Goal: Transaction & Acquisition: Purchase product/service

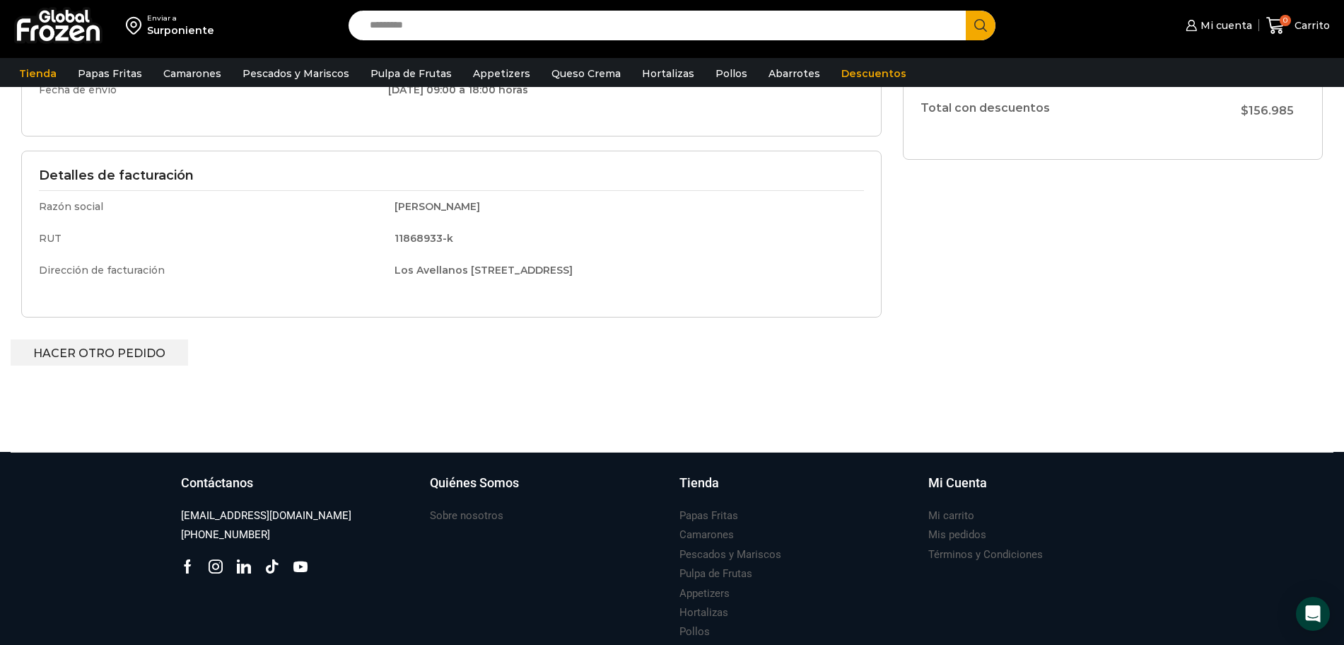
scroll to position [405, 0]
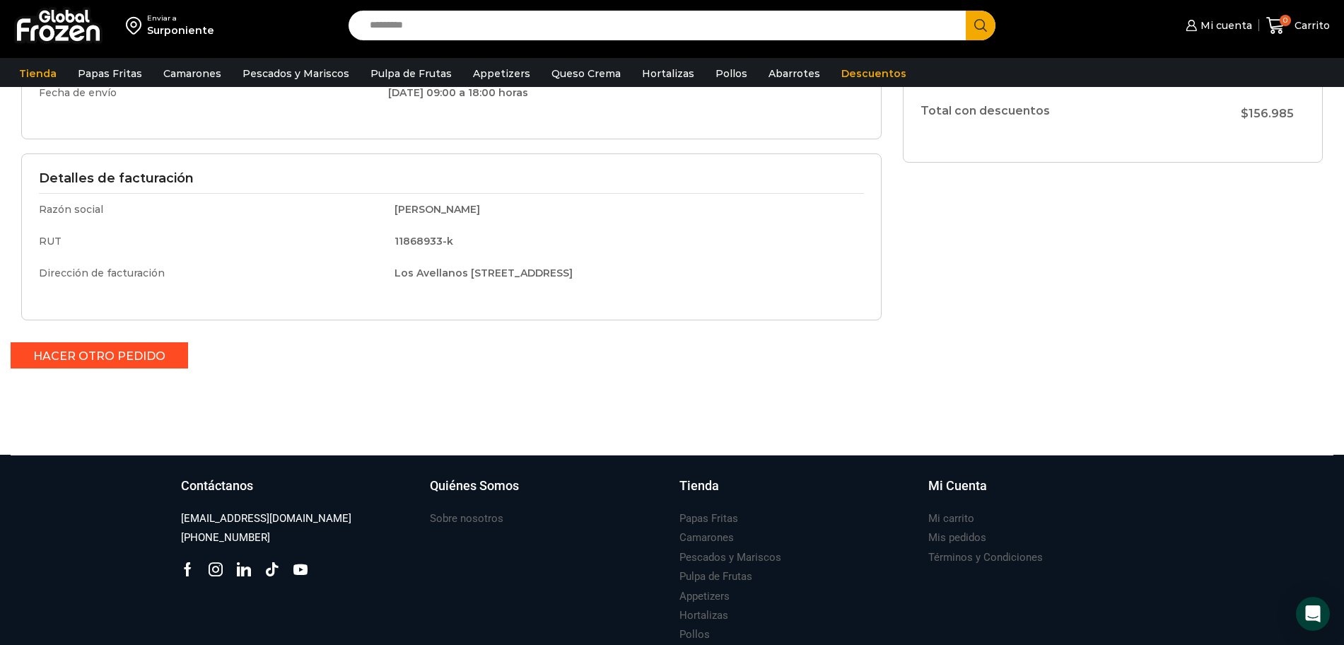
click at [122, 359] on link "Hacer otro pedido" at bounding box center [100, 355] width 178 height 26
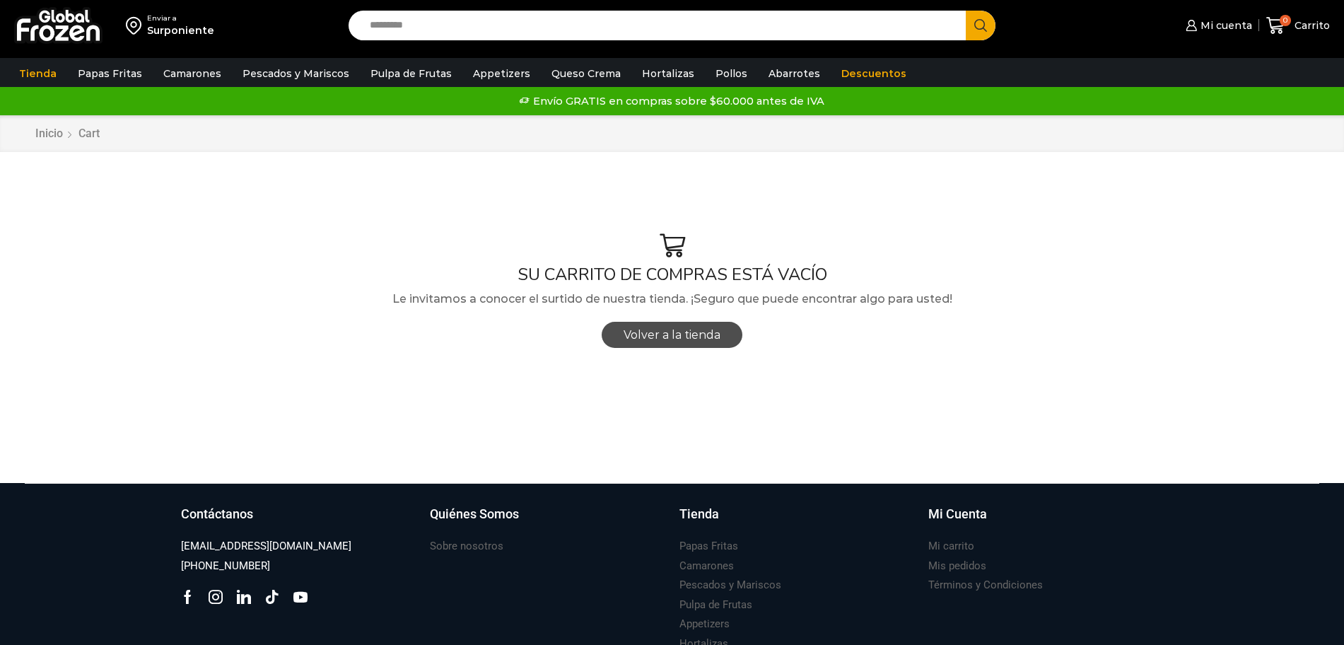
click at [697, 337] on span "Volver a la tienda" at bounding box center [672, 334] width 97 height 13
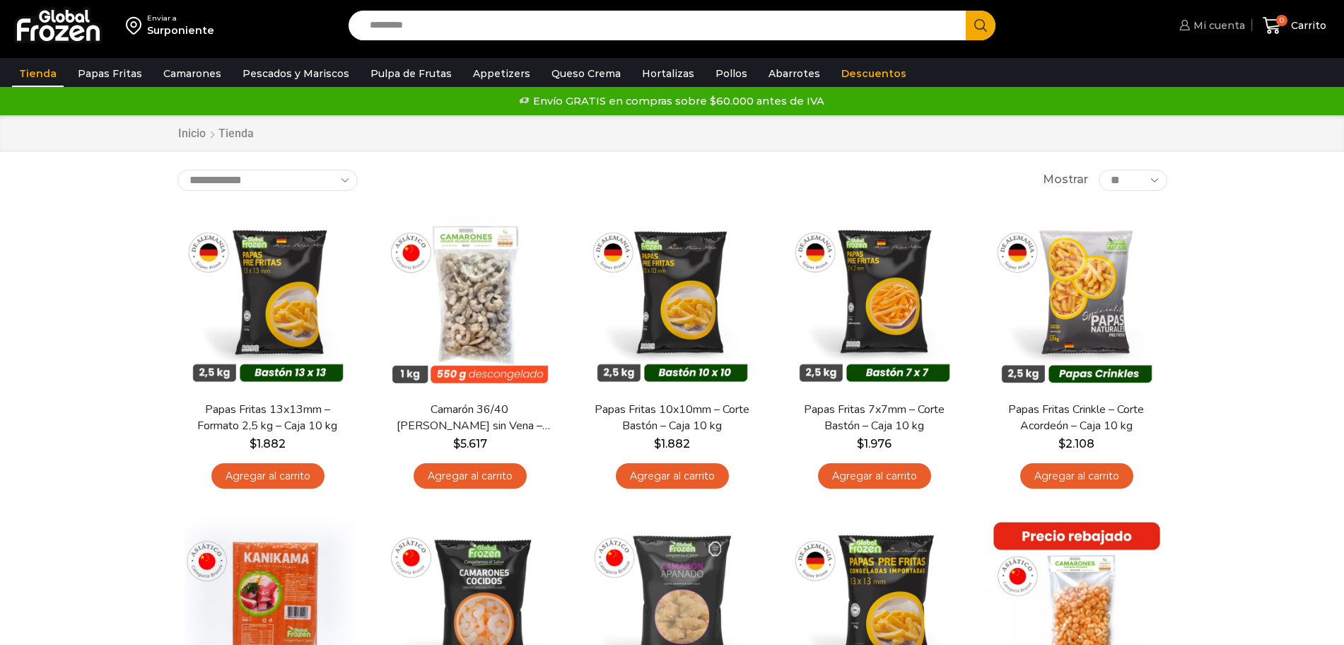
click at [1199, 25] on span "Mi cuenta" at bounding box center [1217, 25] width 55 height 14
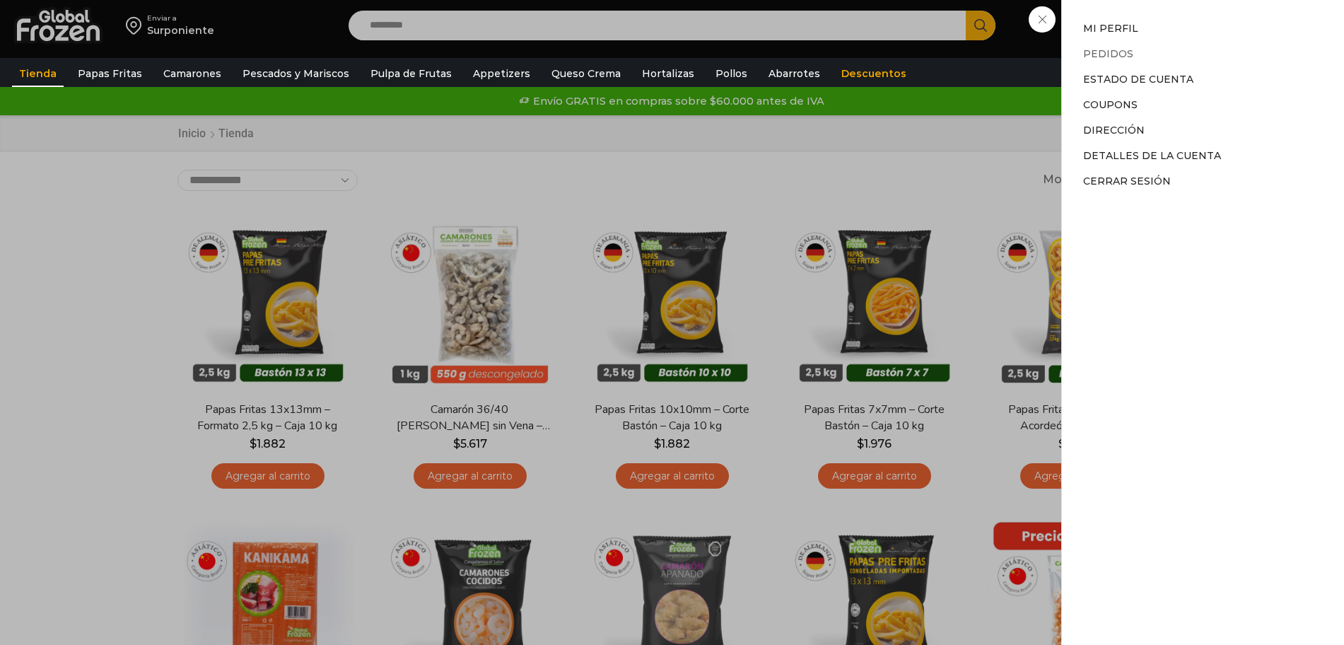
click at [1110, 53] on link "Pedidos" at bounding box center [1108, 53] width 50 height 13
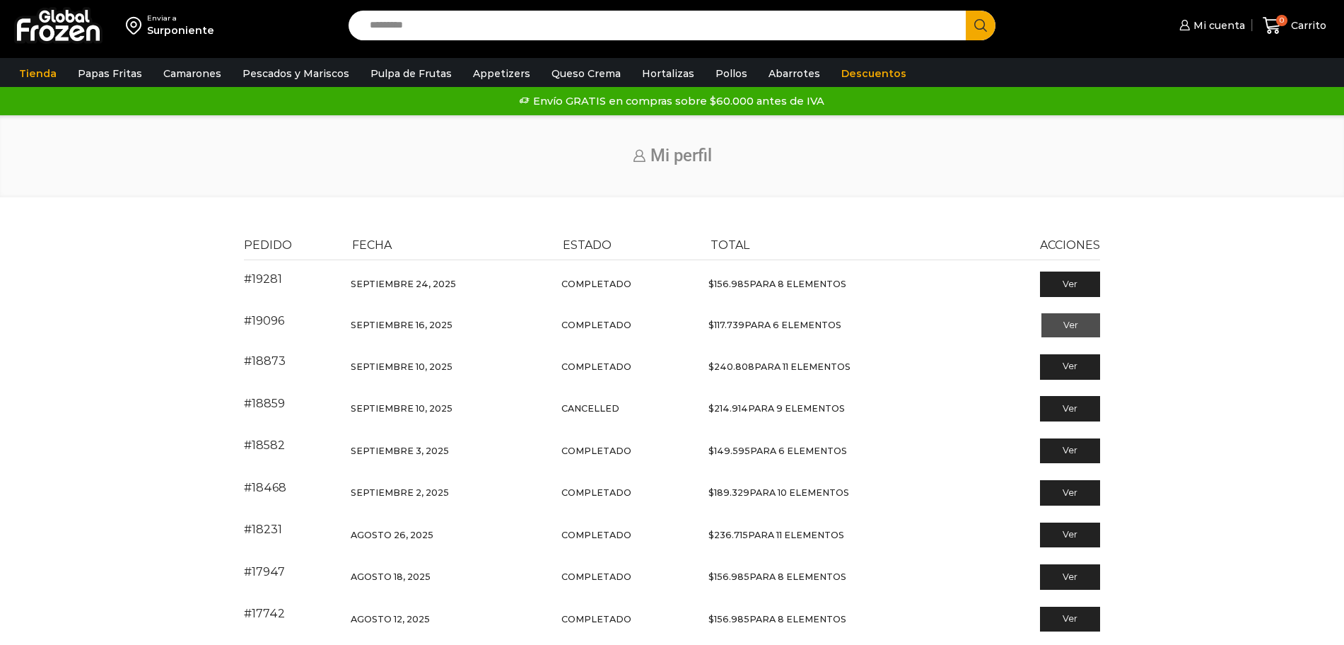
click at [1073, 324] on link "Ver" at bounding box center [1071, 325] width 59 height 24
click at [1073, 365] on link "Ver" at bounding box center [1071, 368] width 59 height 24
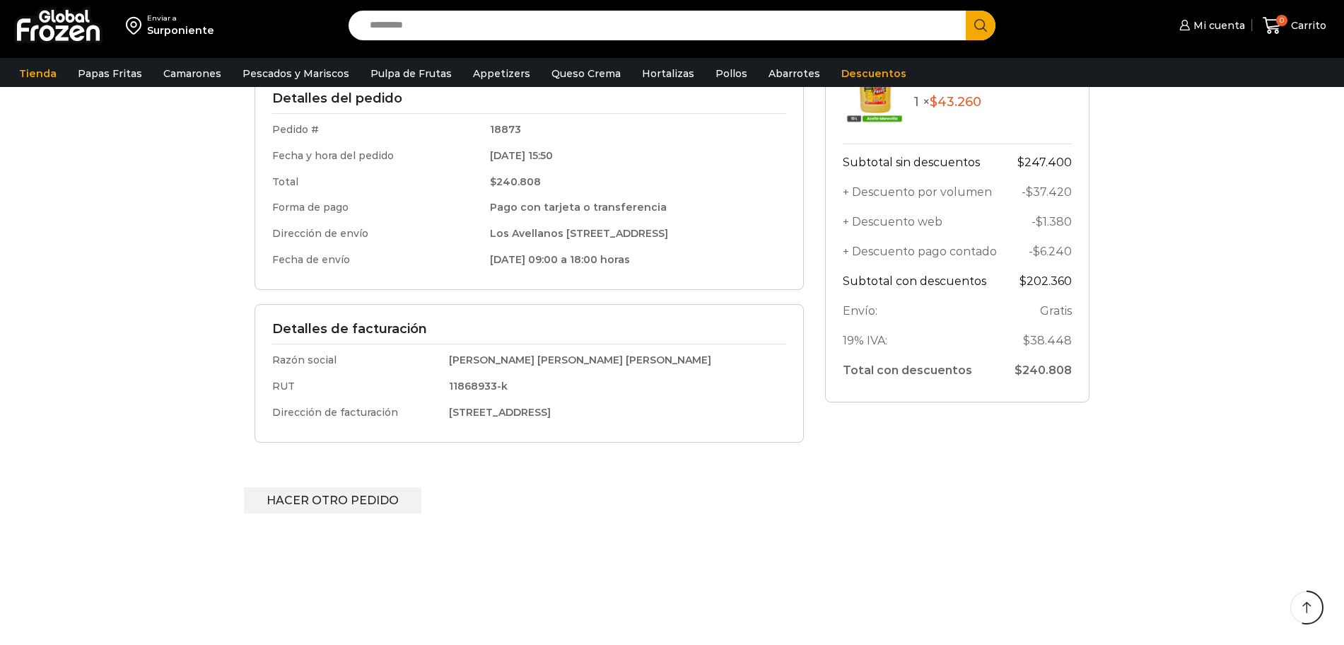
scroll to position [351, 0]
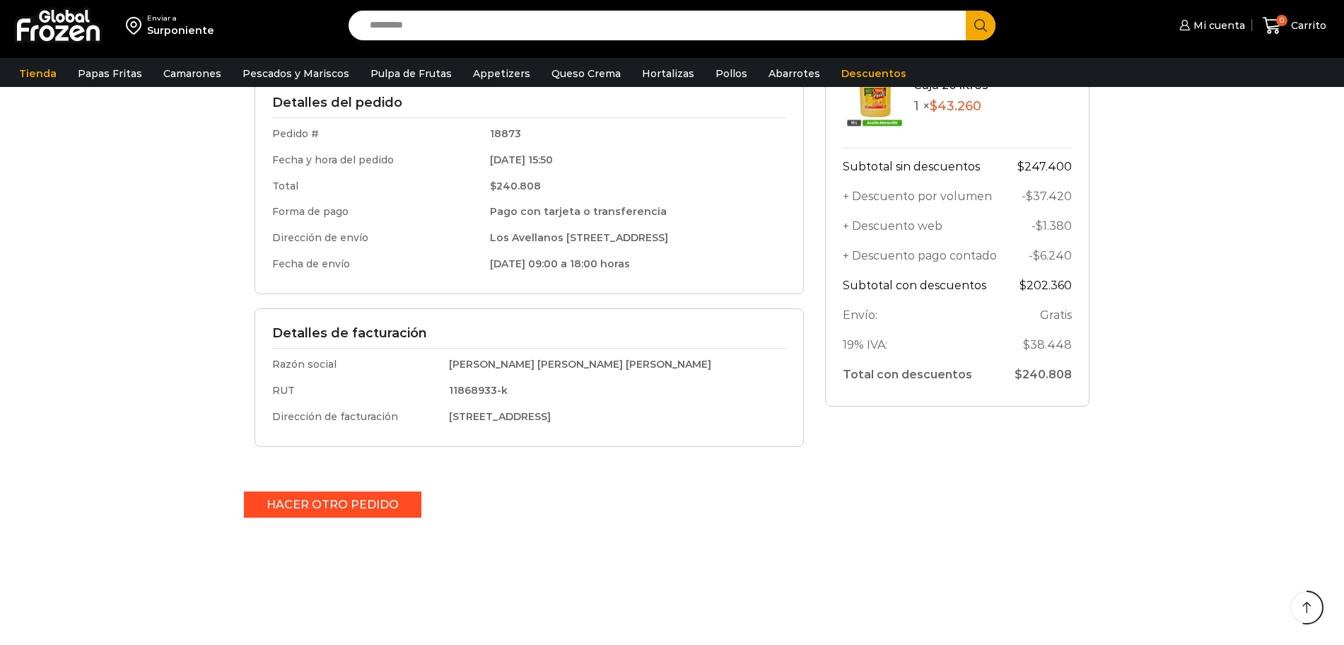
click at [356, 503] on link "Hacer otro pedido" at bounding box center [333, 504] width 178 height 26
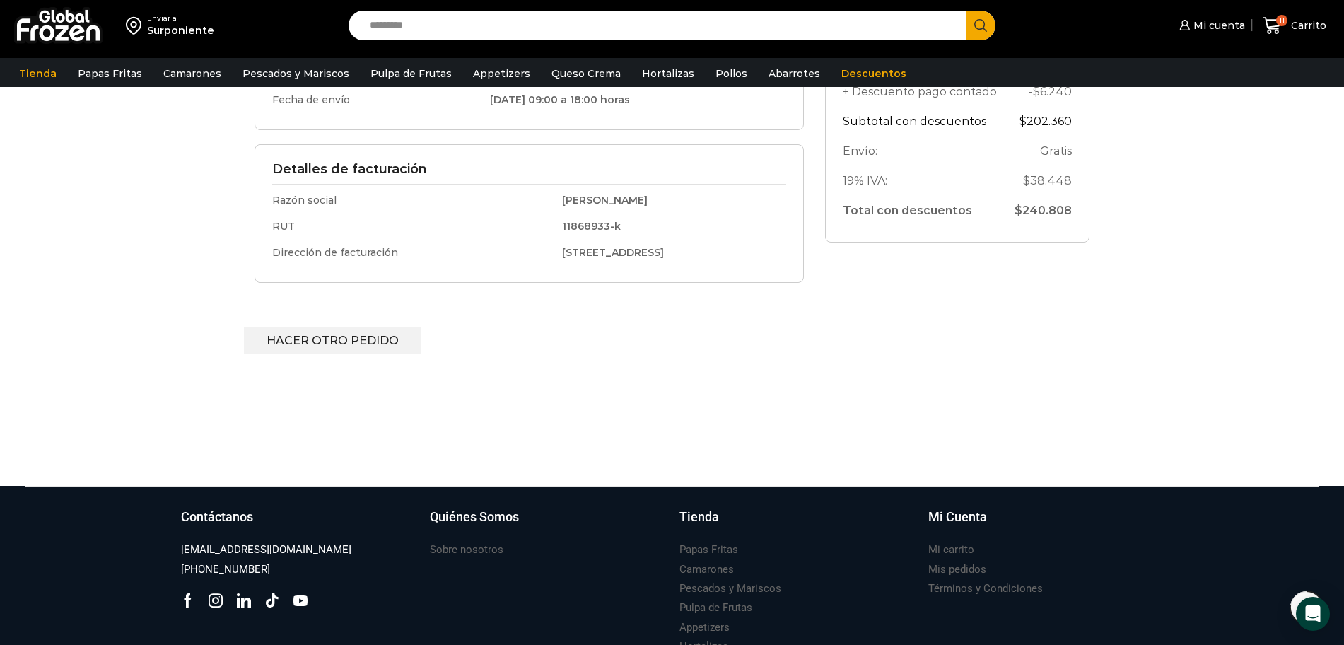
scroll to position [492, 0]
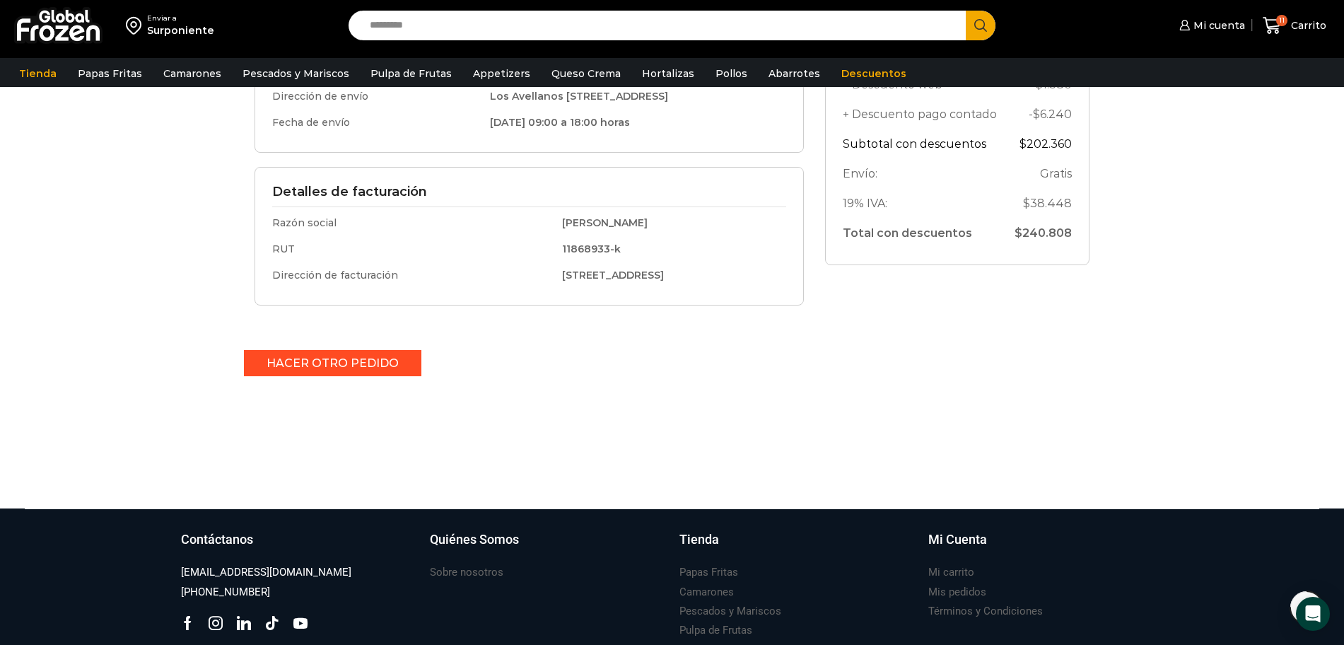
click at [309, 360] on link "Hacer otro pedido" at bounding box center [333, 363] width 178 height 26
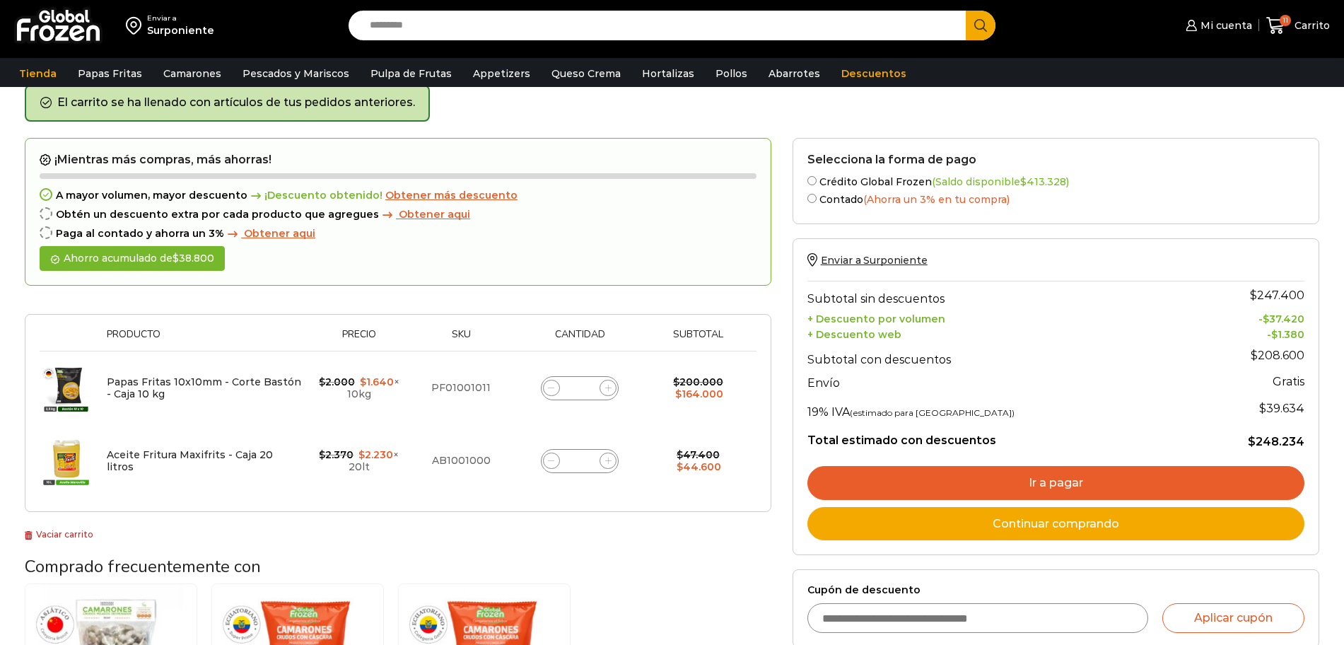
scroll to position [64, 0]
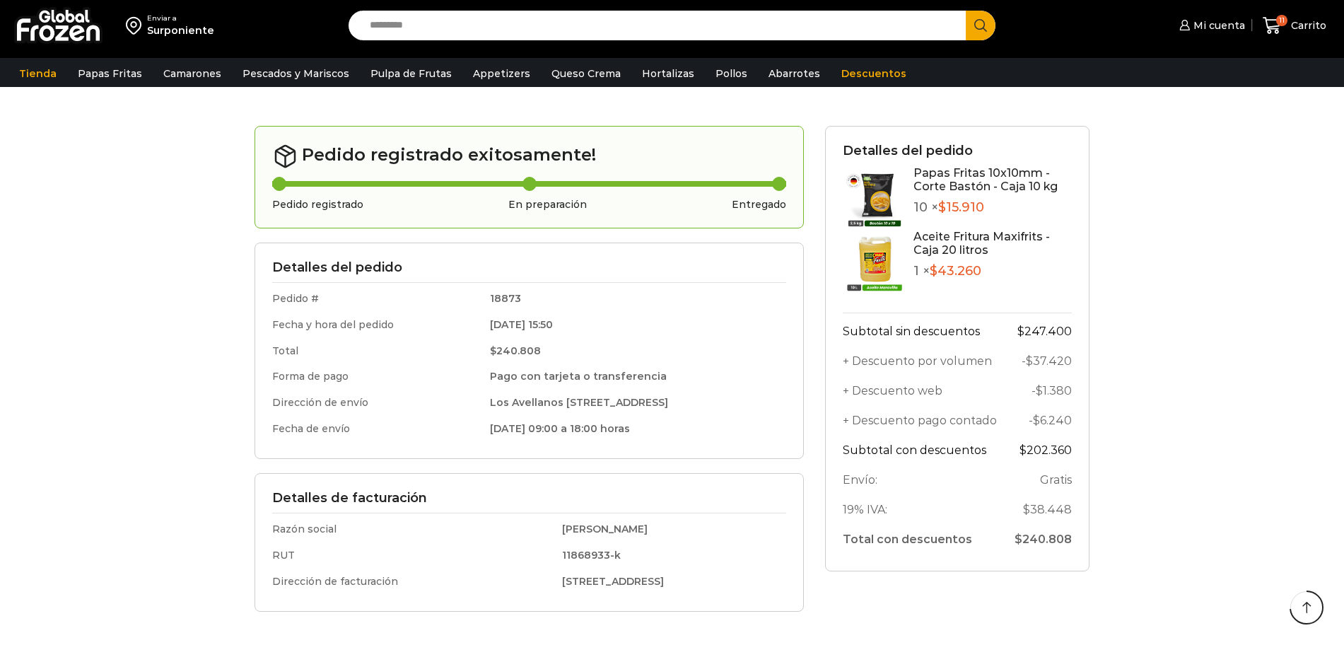
scroll to position [479, 0]
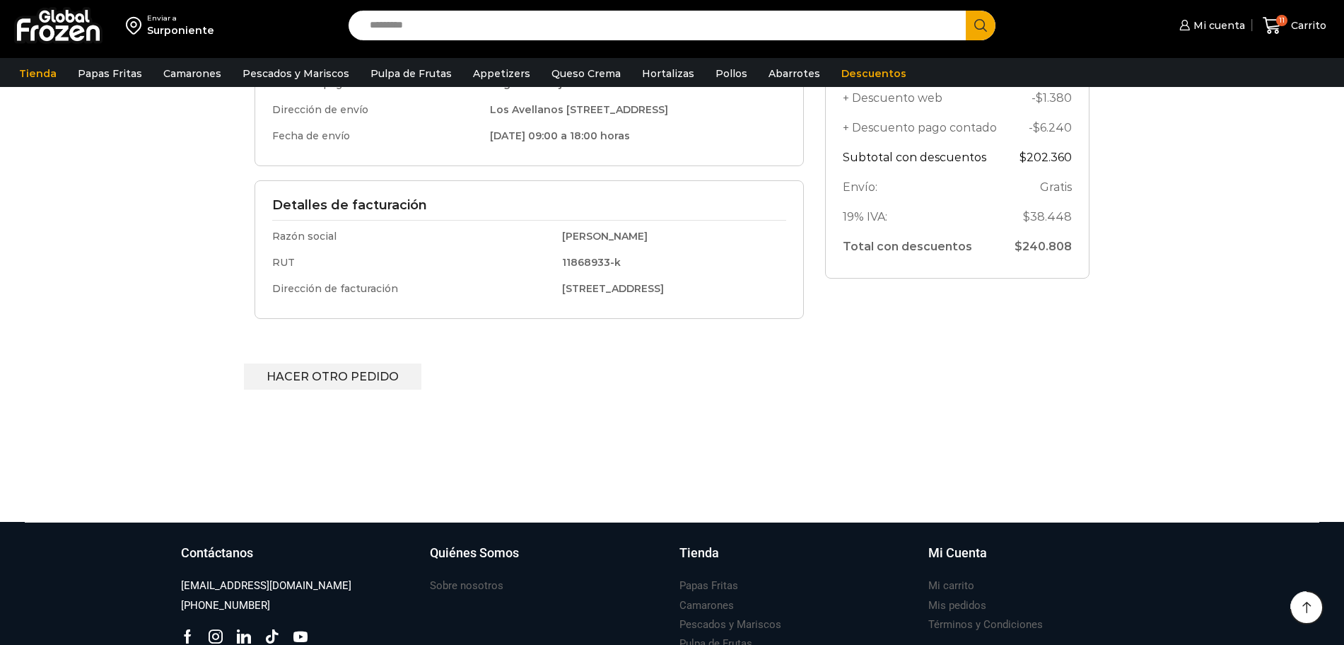
drag, startPoint x: 1357, startPoint y: 304, endPoint x: 1160, endPoint y: 116, distance: 272.1
click at [1160, 116] on div "El pedido # 18873 se realizó el [DATE] y está actualmente Completado . Pedido r…" at bounding box center [672, 107] width 1316 height 702
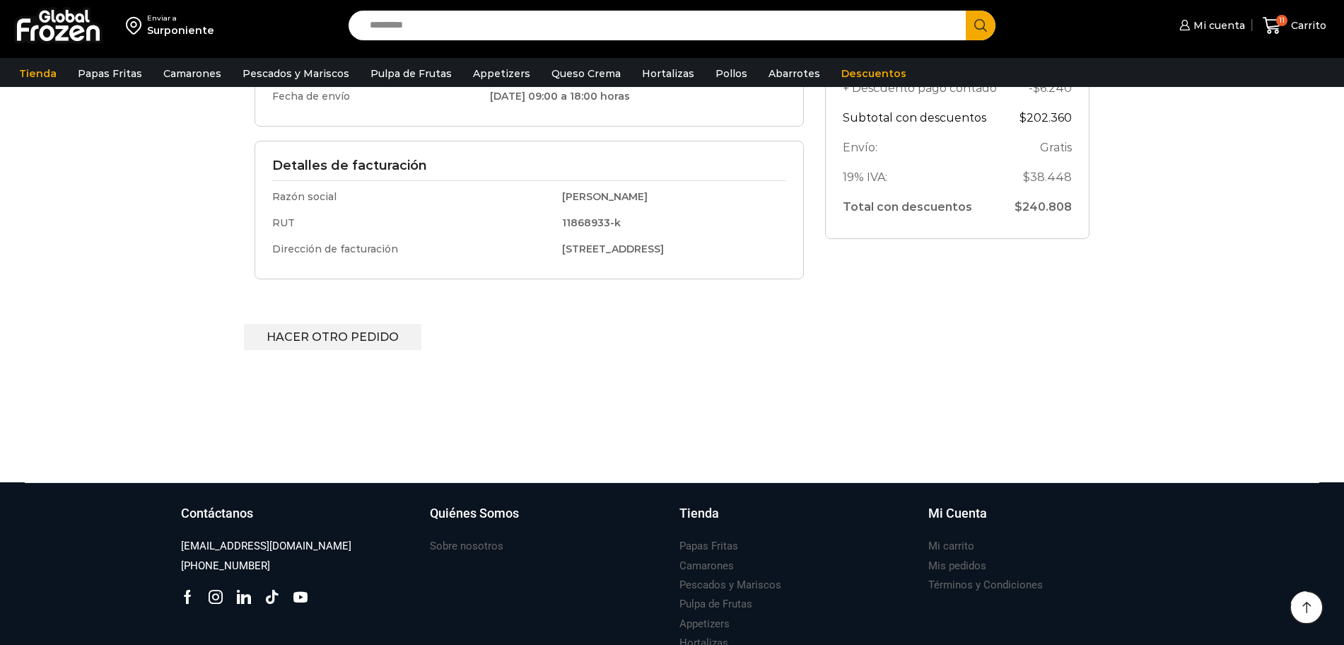
scroll to position [514, 0]
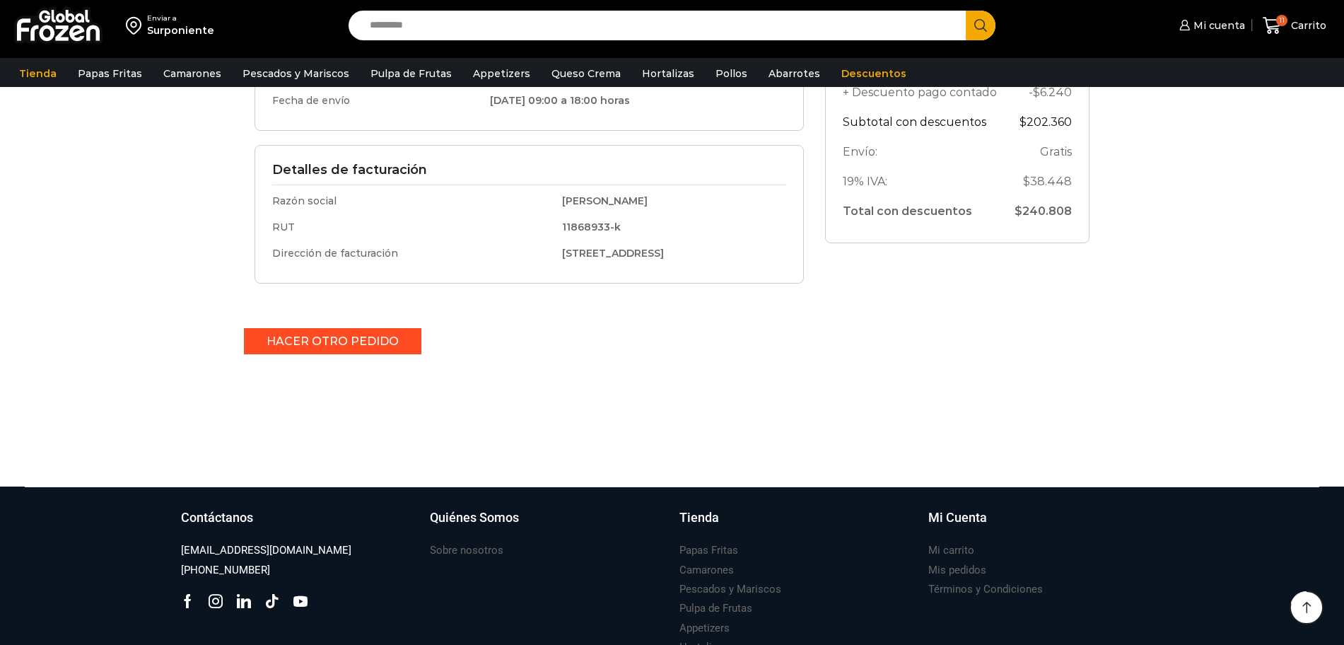
click at [335, 344] on link "Hacer otro pedido" at bounding box center [333, 341] width 178 height 26
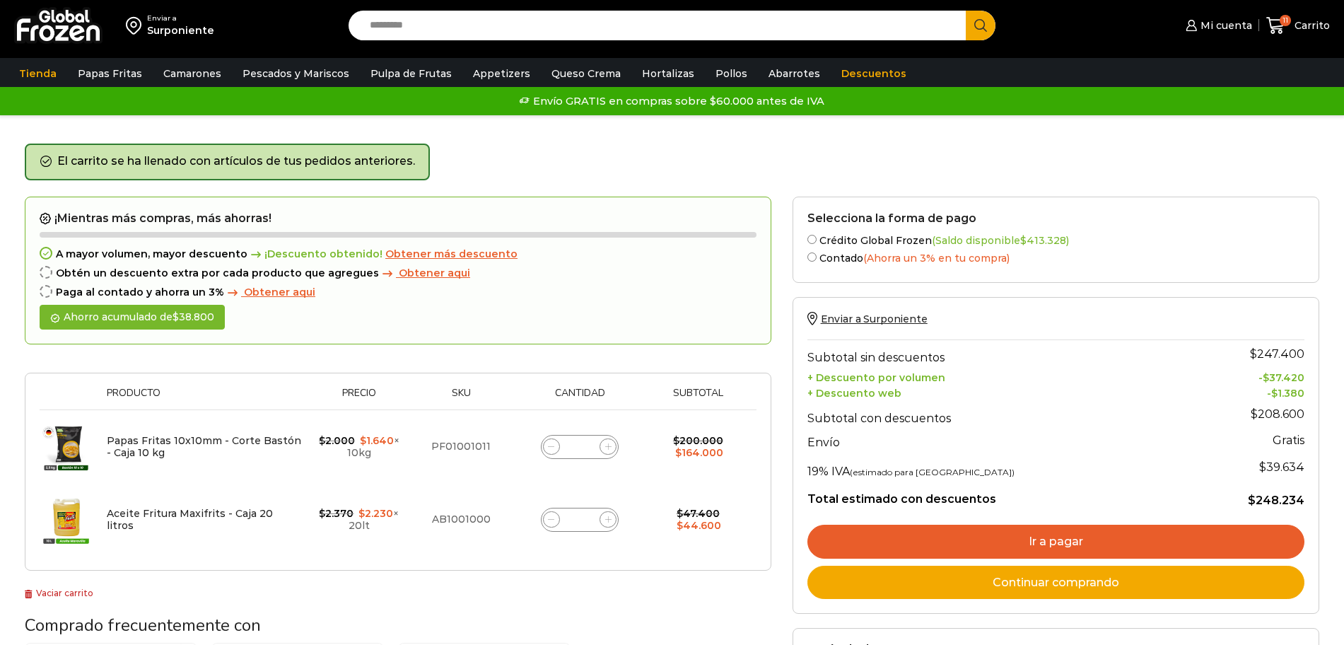
drag, startPoint x: 469, startPoint y: 291, endPoint x: 1112, endPoint y: 141, distance: 660.8
click at [1112, 141] on div "Carrito de compras Checkout Estado del pedido El carrito se ha llenado con artí…" at bounding box center [672, 544] width 1316 height 858
click at [1078, 92] on div "Envío GRATIS en compras sobre $60.000 antes de IVA Envío GRATIS en compras sobr…" at bounding box center [672, 101] width 1340 height 21
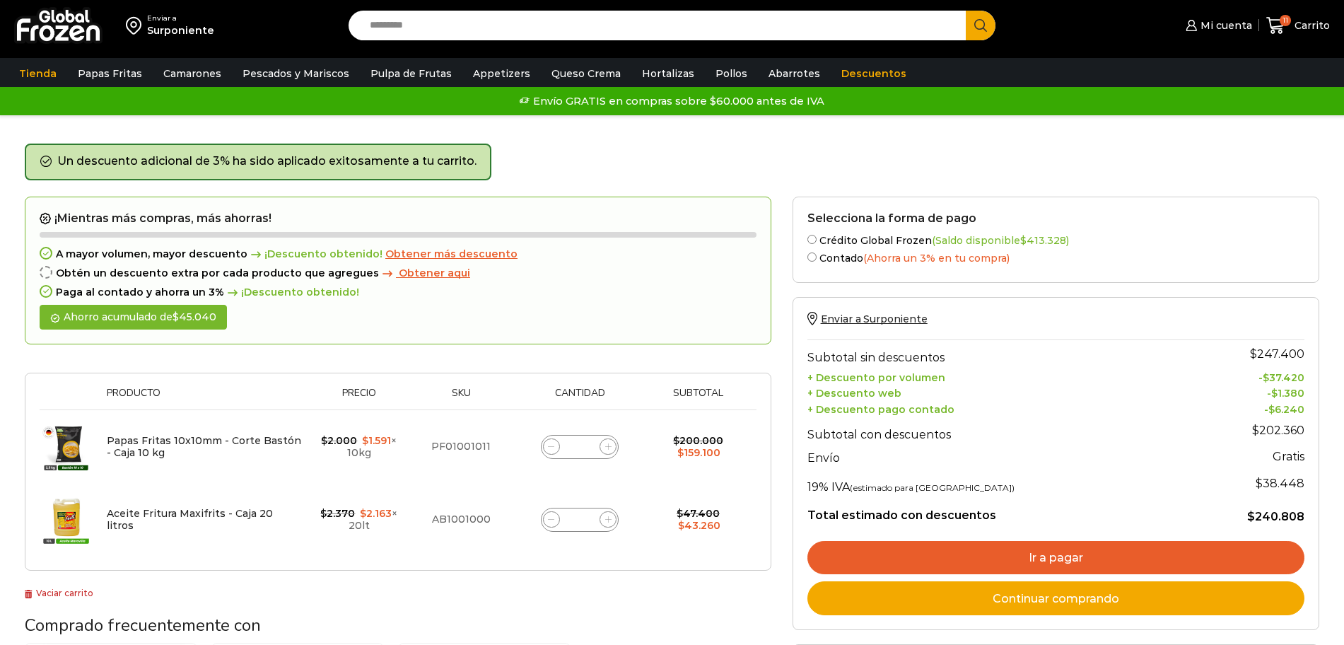
drag, startPoint x: 0, startPoint y: 0, endPoint x: 1127, endPoint y: 163, distance: 1138.3
click at [1126, 165] on div "Un descuento adicional de 3% ha sido aplicado exitosamente a tu carrito." at bounding box center [672, 170] width 1295 height 53
click at [1056, 553] on link "Ir a pagar" at bounding box center [1056, 558] width 497 height 34
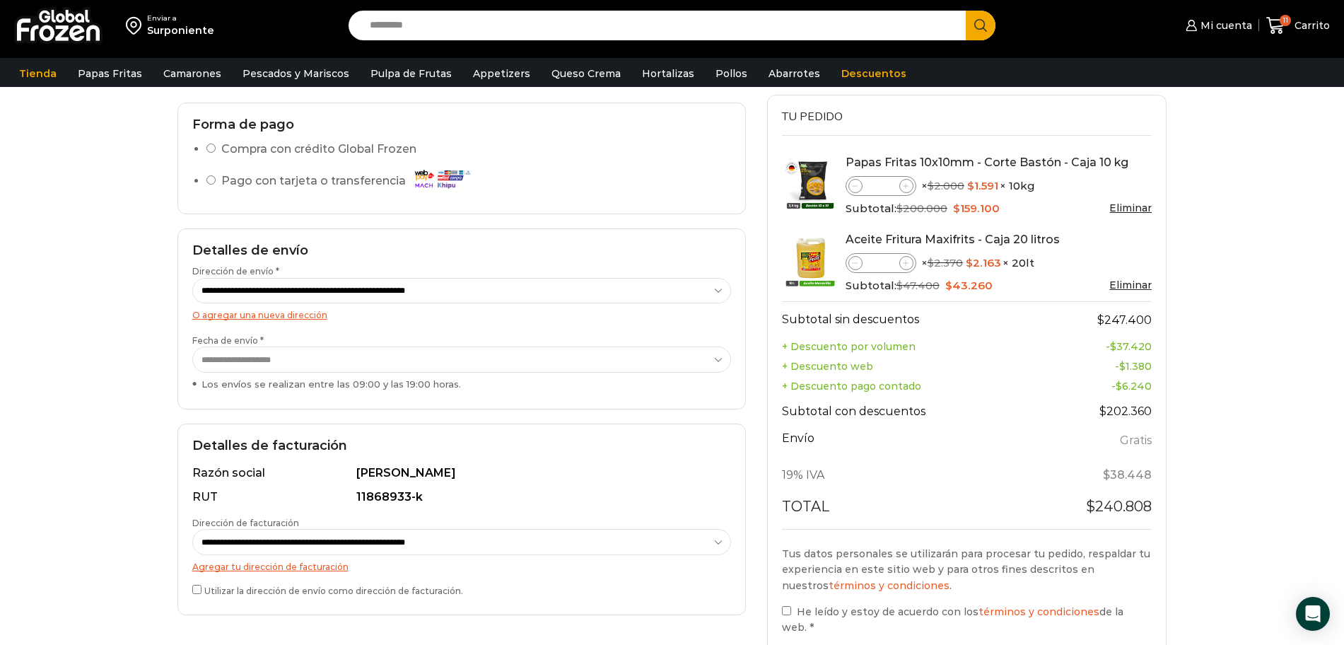
scroll to position [105, 0]
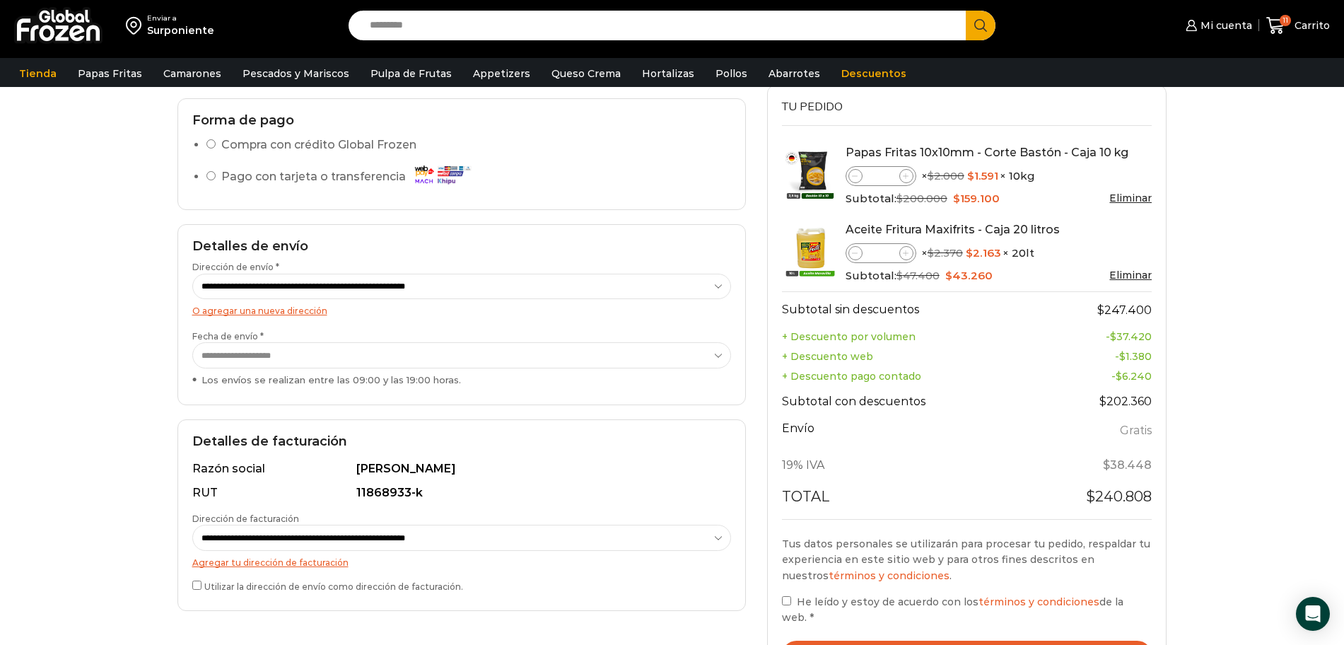
click at [1304, 251] on div "Enviar a Surponiente Search input Search Mi cuenta" at bounding box center [672, 343] width 1344 height 897
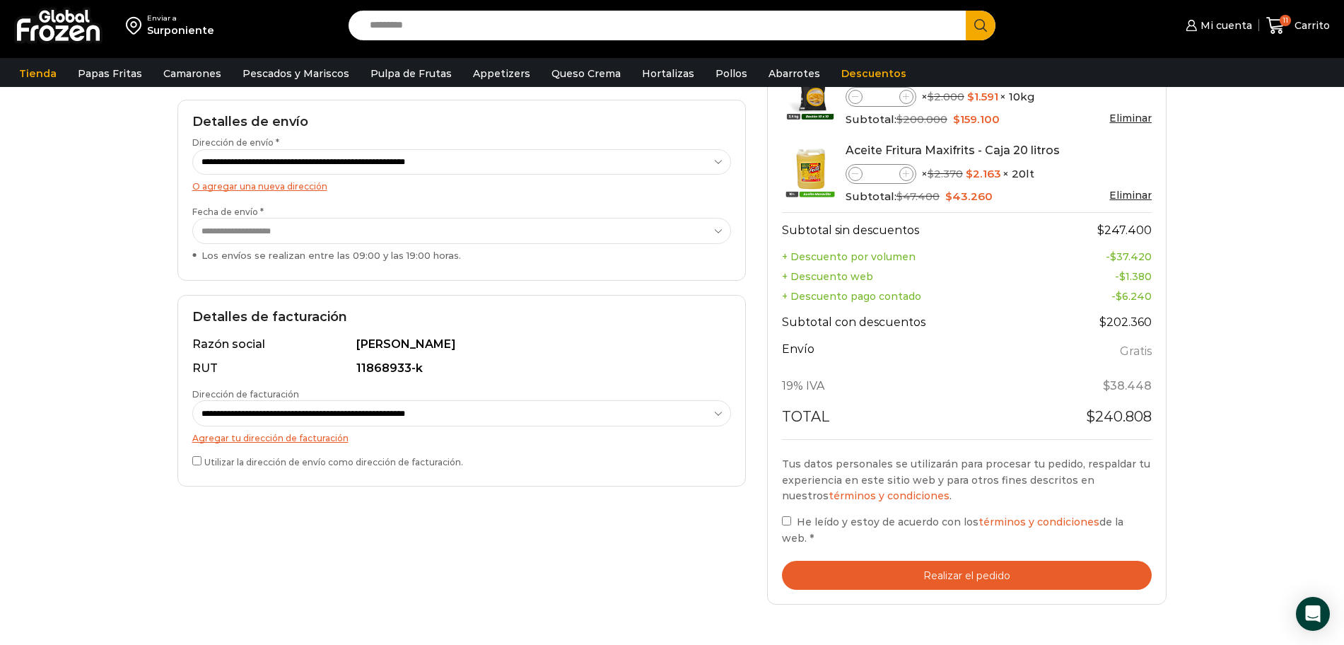
scroll to position [232, 0]
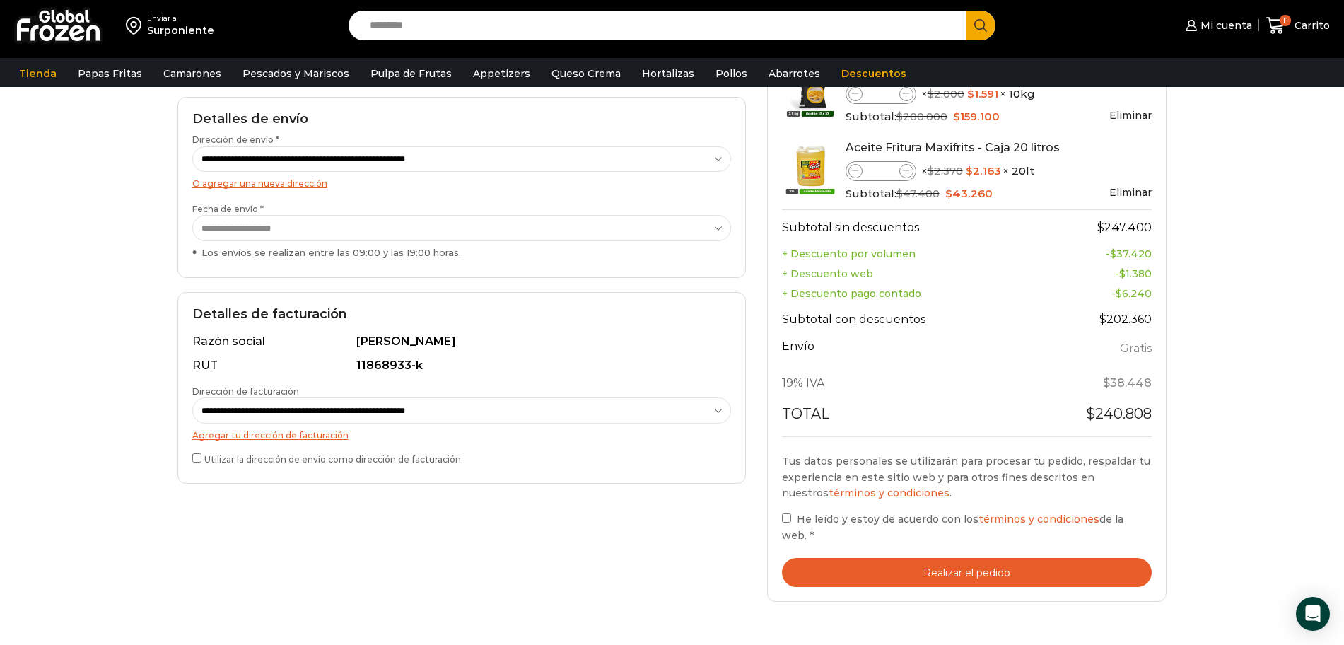
click at [953, 571] on button "Realizar el pedido" at bounding box center [967, 572] width 371 height 29
